Goal: Find contact information: Find contact information

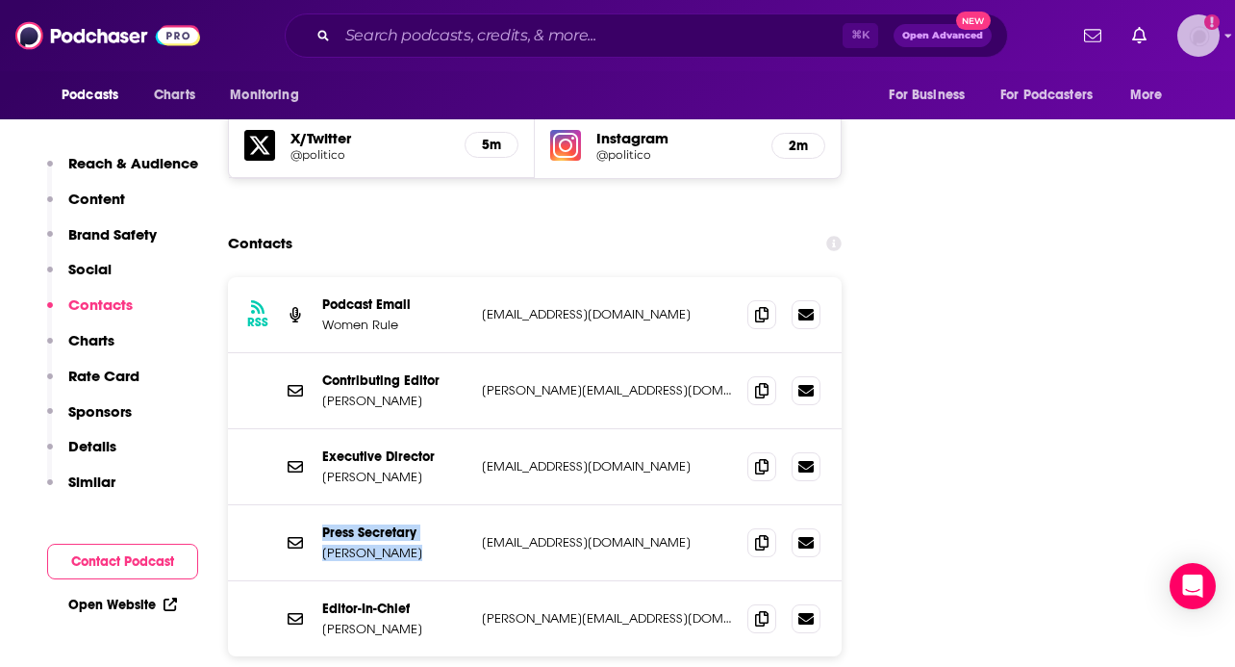
click at [1178, 40] on img "Logged in as kileycampbell" at bounding box center [1198, 35] width 42 height 42
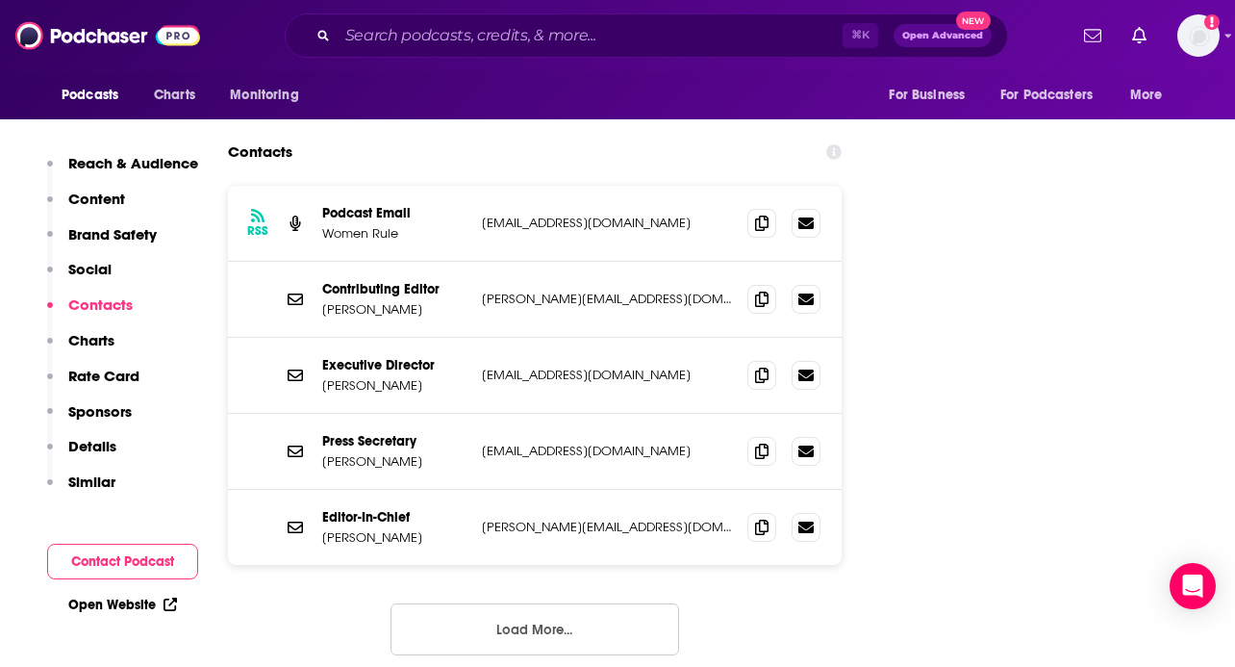
scroll to position [2305, 0]
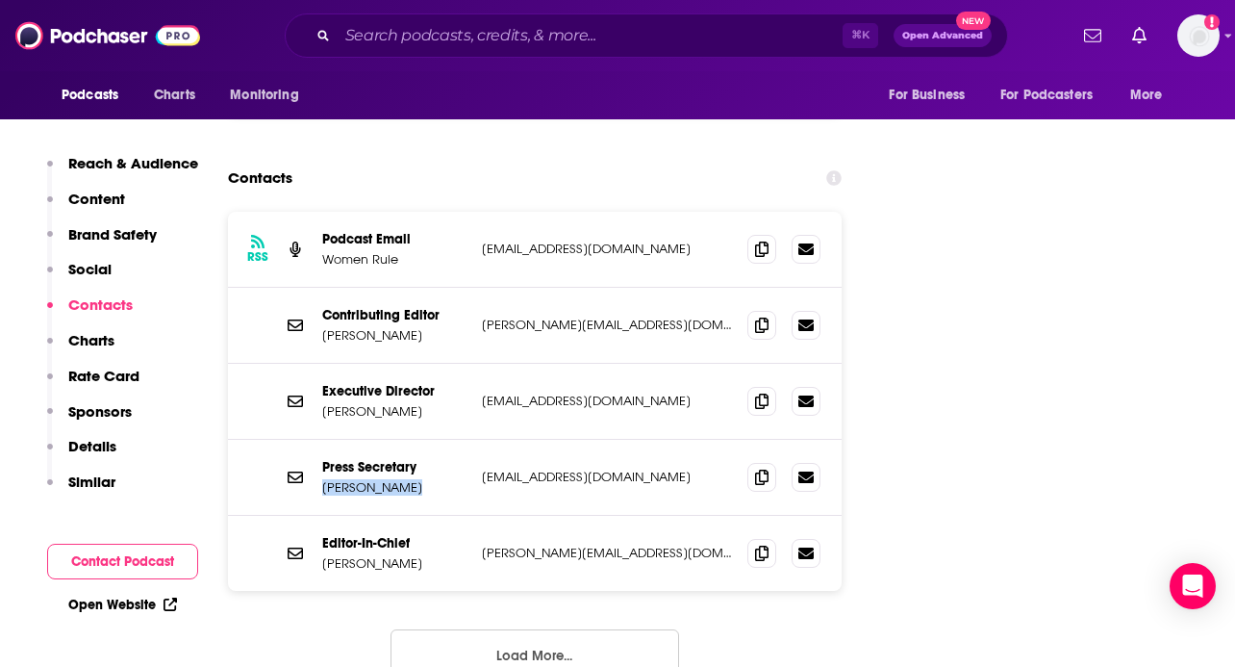
drag, startPoint x: 394, startPoint y: 405, endPoint x: 321, endPoint y: 404, distance: 73.1
click at [321, 440] on div "Press Secretary [PERSON_NAME] [EMAIL_ADDRESS][DOMAIN_NAME] [EMAIL_ADDRESS][DOMA…" at bounding box center [535, 478] width 614 height 76
copy p "[PERSON_NAME]"
drag, startPoint x: 428, startPoint y: 383, endPoint x: 323, endPoint y: 382, distance: 104.9
click at [323, 459] on p "Press Secretary" at bounding box center [394, 467] width 144 height 16
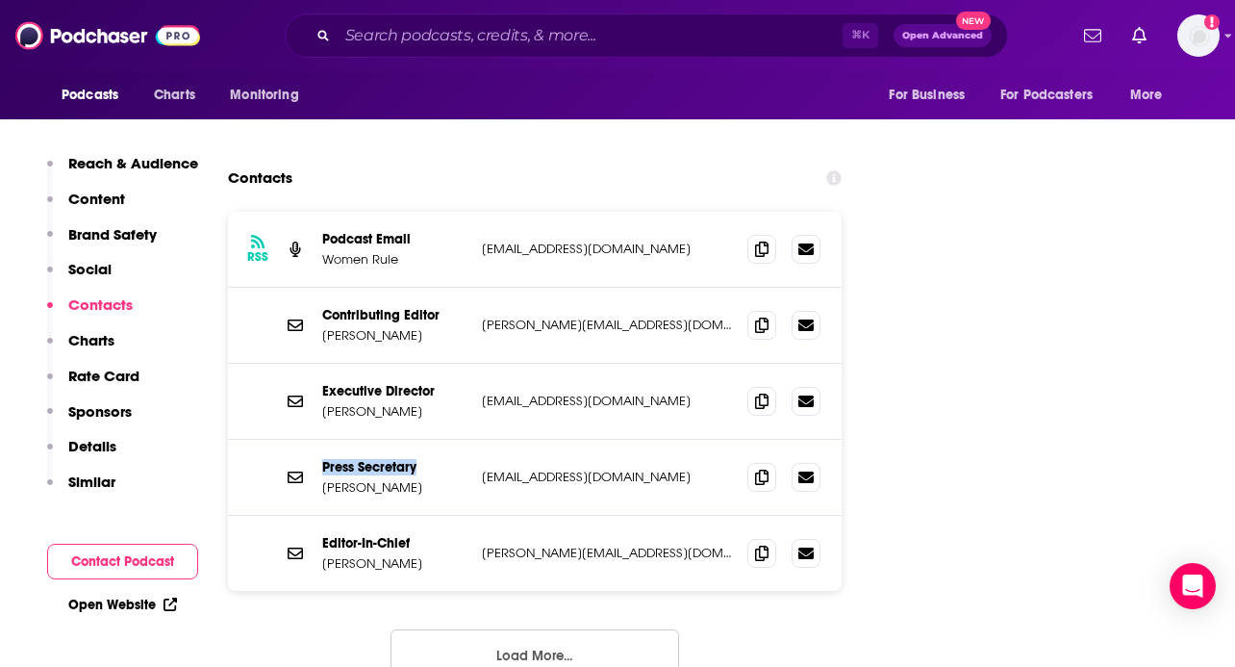
copy p "Press Secretary"
drag, startPoint x: 612, startPoint y: 391, endPoint x: 480, endPoint y: 394, distance: 131.8
click at [480, 440] on div "Press Secretary [PERSON_NAME] [EMAIL_ADDRESS][DOMAIN_NAME] [EMAIL_ADDRESS][DOMA…" at bounding box center [535, 478] width 614 height 76
copy p "[EMAIL_ADDRESS][DOMAIN_NAME]"
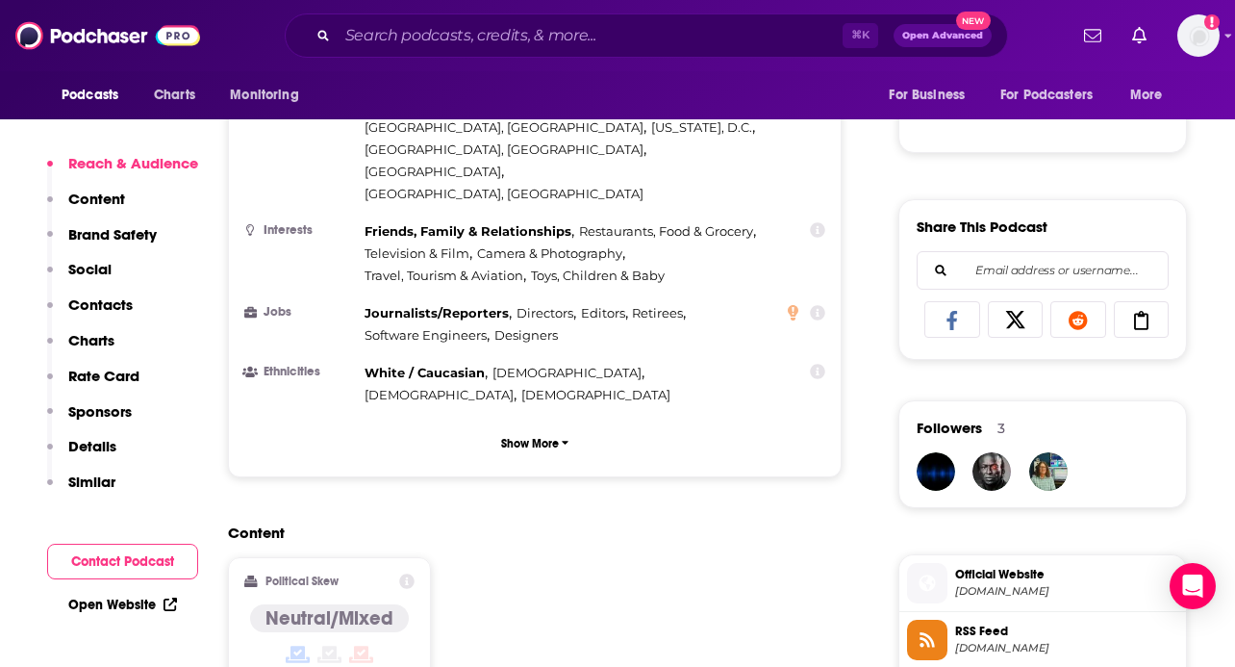
scroll to position [1423, 0]
